Goal: Transaction & Acquisition: Purchase product/service

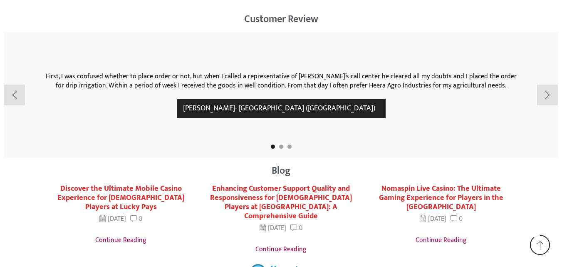
scroll to position [1470, 0]
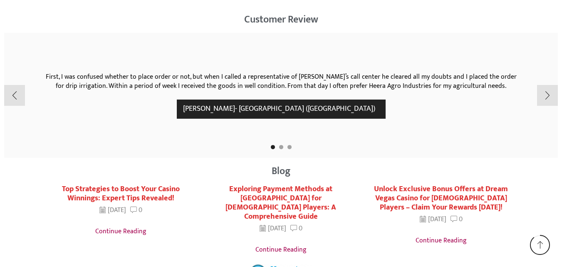
click at [519, 34] on div "First, I was confused whether to place order or not, but when I called a repres…" at bounding box center [281, 95] width 487 height 125
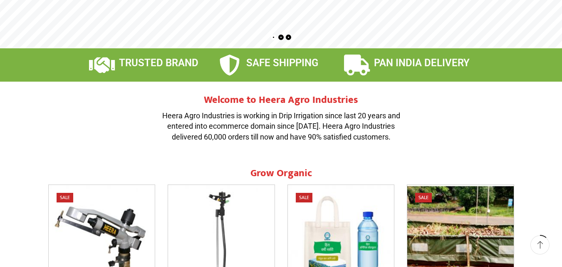
scroll to position [0, 0]
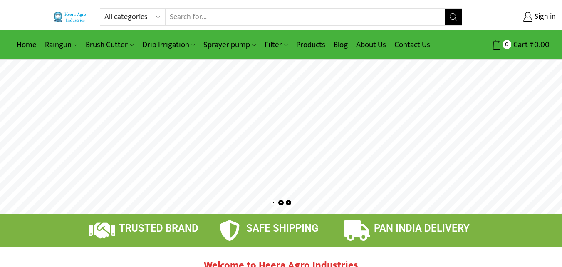
click at [211, 14] on input "Search input" at bounding box center [305, 17] width 279 height 17
type input "p"
click at [149, 13] on select "All categories Accessories Air Release Valve Brush Cutter Domestic Use Drip Irr…" at bounding box center [134, 17] width 61 height 17
select select "mulching-paper"
click at [104, 9] on select "All categories Accessories Air Release Valve Brush Cutter Domestic Use Drip Irr…" at bounding box center [134, 17] width 61 height 17
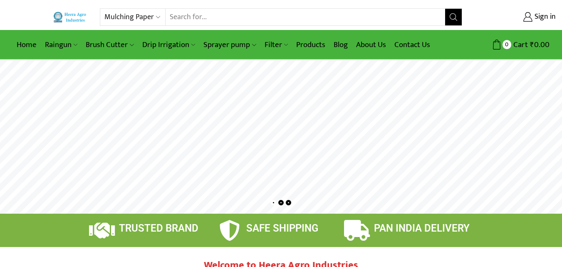
click at [452, 18] on icon "Search button" at bounding box center [453, 16] width 7 height 7
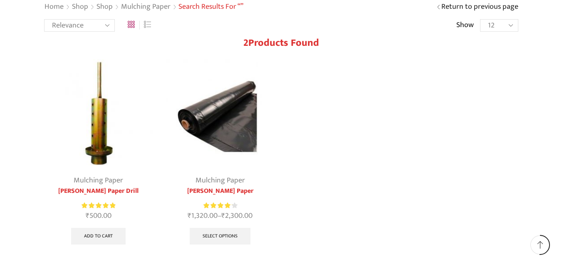
scroll to position [64, 0]
click at [240, 119] on img at bounding box center [220, 114] width 109 height 109
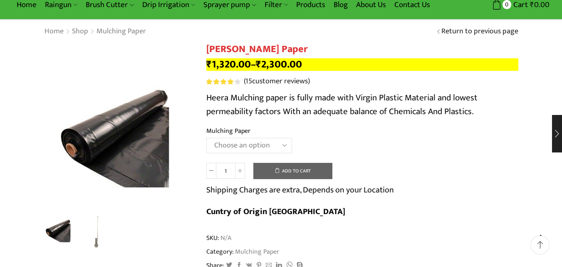
scroll to position [78, 0]
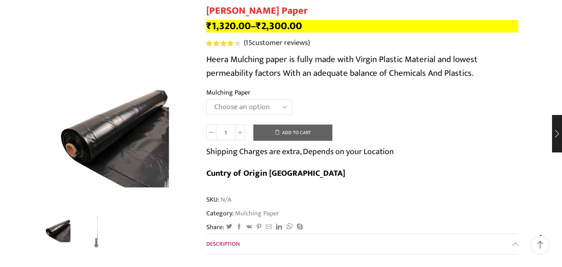
click at [276, 104] on select "Choose an option 1000 X 20 X 400 1000 X 25 X 400 1000 X 30 X 400 750 X 20 X 400…" at bounding box center [249, 106] width 86 height 15
click at [206, 99] on select "Choose an option 1000 X 20 X 400 1000 X 25 X 400 1000 X 30 X 400 750 X 20 X 400…" at bounding box center [249, 106] width 86 height 15
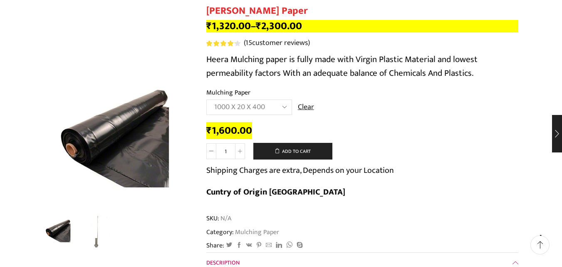
click at [366, 127] on div "₹ 1,600.00" at bounding box center [362, 130] width 312 height 13
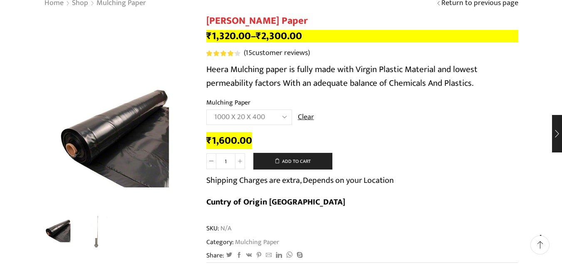
scroll to position [74, 0]
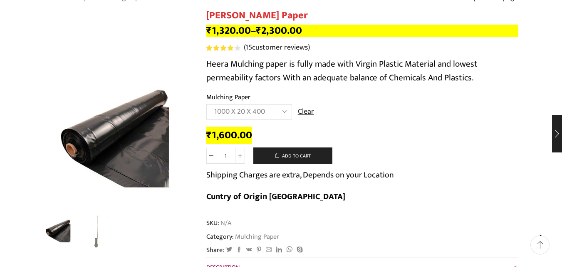
click at [275, 117] on select "Choose an option 1000 X 20 X 400 1000 X 25 X 400 1000 X 30 X 400 750 X 20 X 400…" at bounding box center [249, 111] width 86 height 15
click at [206, 104] on select "Choose an option 1000 X 20 X 400 1000 X 25 X 400 1000 X 30 X 400 750 X 20 X 400…" at bounding box center [249, 111] width 86 height 15
click at [270, 109] on select "Choose an option 1000 X 20 X 400 1000 X 25 X 400 1000 X 30 X 400 750 X 20 X 400…" at bounding box center [249, 111] width 86 height 15
click at [206, 104] on select "Choose an option 1000 X 20 X 400 1000 X 25 X 400 1000 X 30 X 400 750 X 20 X 400…" at bounding box center [249, 111] width 86 height 15
select select "1000-x-20-x-400"
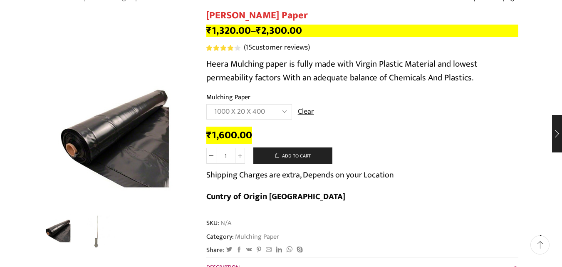
click at [376, 121] on td "Choose an option 1000 X 20 X 400 1000 X 25 X 400 1000 X 30 X 400 750 X 20 X 400…" at bounding box center [362, 115] width 312 height 23
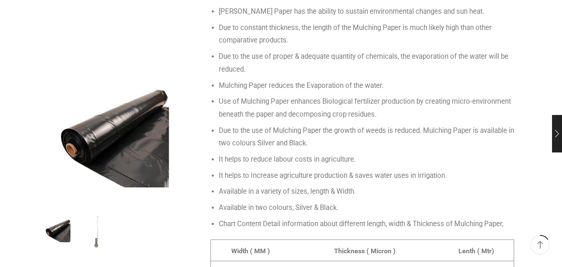
scroll to position [483, 0]
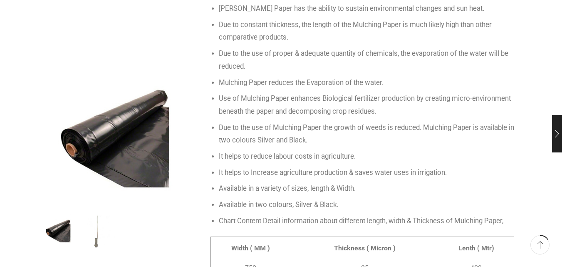
click at [222, 123] on span "Due to the use of Mulching Paper the growth of weeds is reduced. Mulching Paper…" at bounding box center [366, 133] width 295 height 21
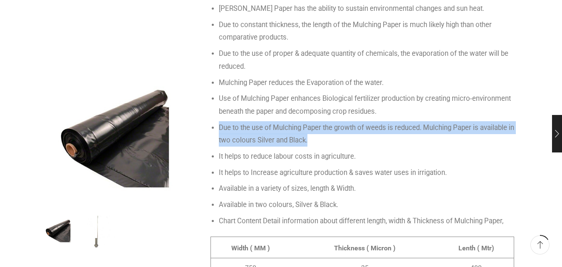
click at [222, 123] on span "Due to the use of Mulching Paper the growth of weeds is reduced. Mulching Paper…" at bounding box center [366, 133] width 295 height 21
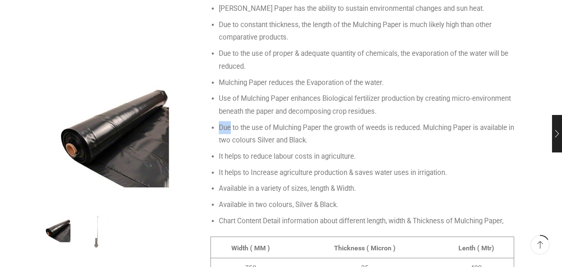
click at [222, 123] on span "Due to the use of Mulching Paper the growth of weeds is reduced. Mulching Paper…" at bounding box center [366, 133] width 295 height 21
click at [315, 150] on li "It helps to reduce labour costs in agriculture." at bounding box center [366, 156] width 295 height 13
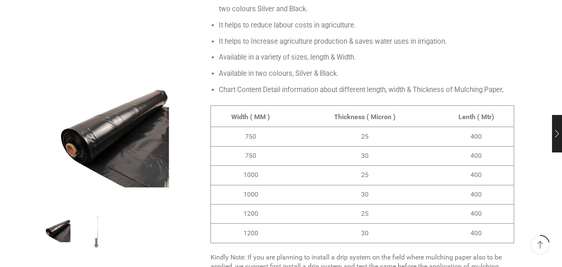
scroll to position [631, 0]
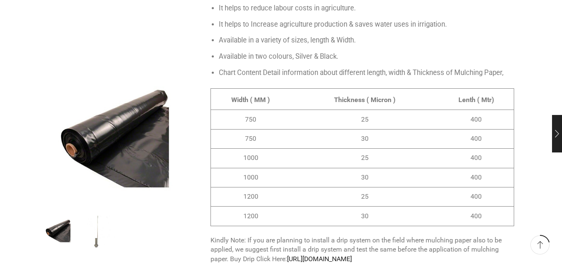
click at [315, 149] on td "25" at bounding box center [365, 158] width 139 height 19
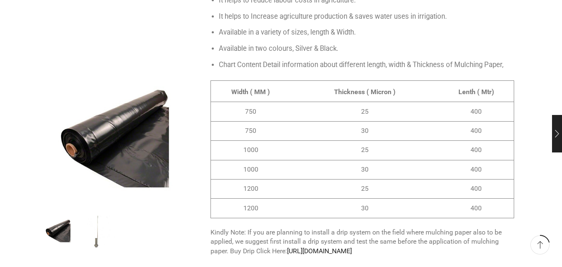
scroll to position [640, 0]
copy div "mulching paper"
